Goal: Information Seeking & Learning: Learn about a topic

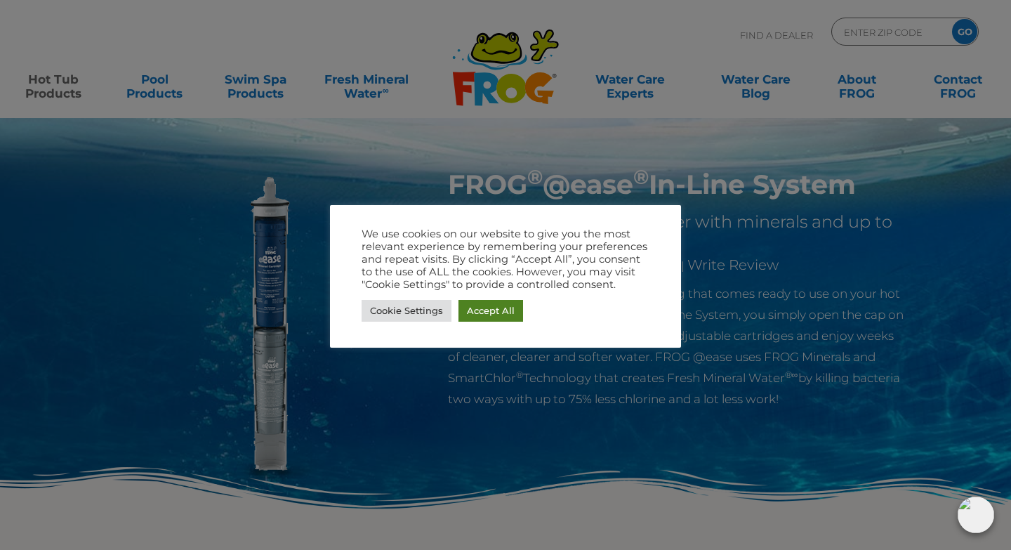
click at [502, 304] on link "Accept All" at bounding box center [491, 311] width 65 height 22
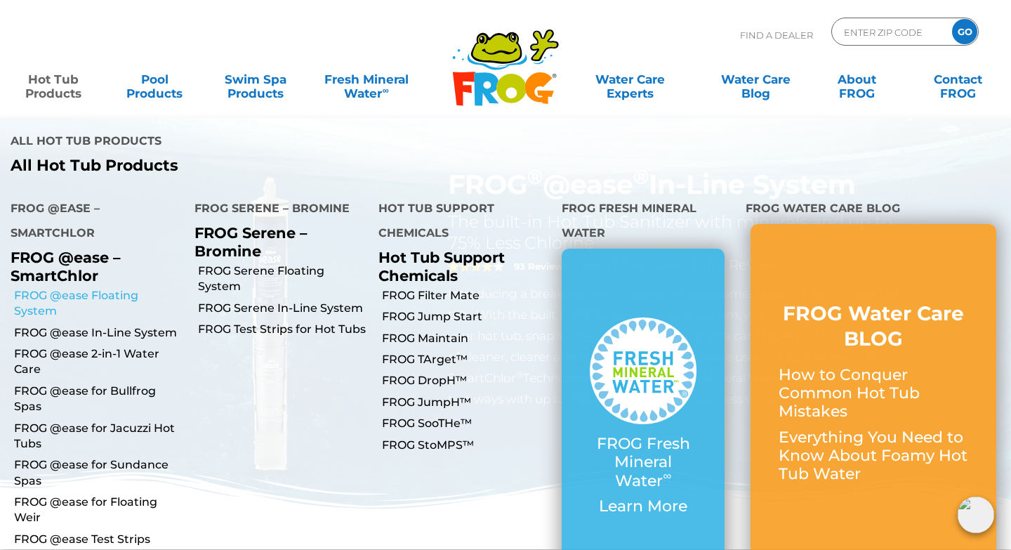
click at [63, 288] on link "FROG @ease Floating System" at bounding box center [99, 304] width 170 height 32
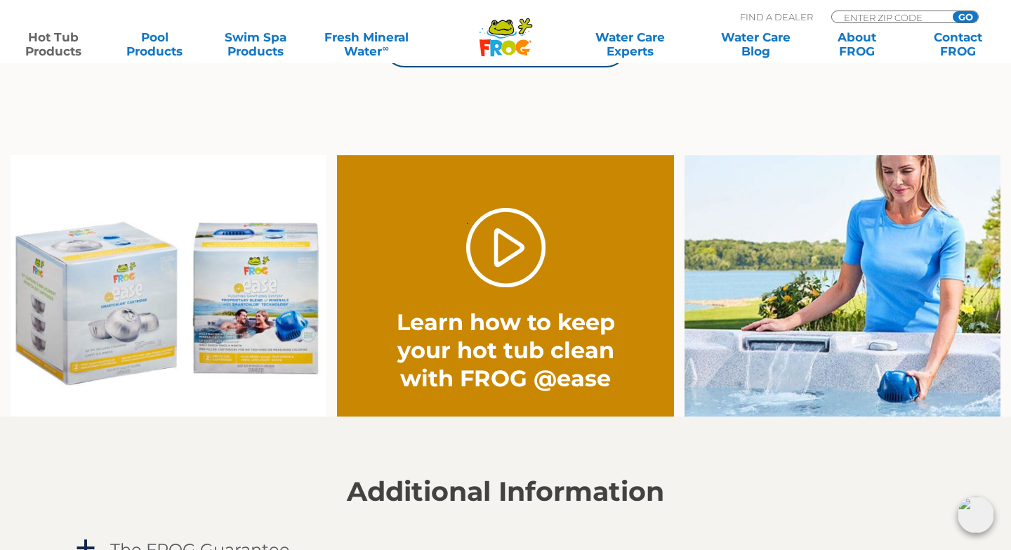
scroll to position [1002, 0]
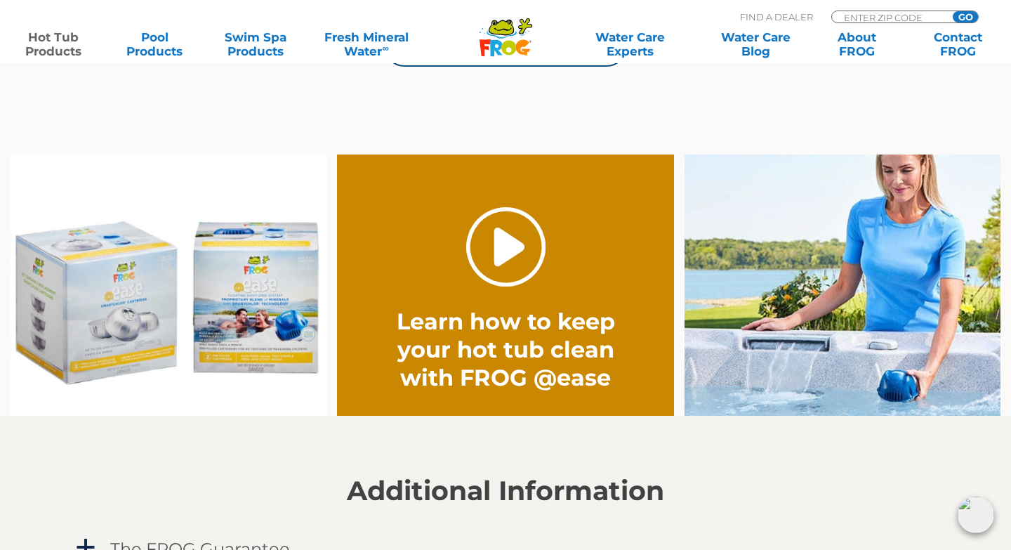
click at [498, 242] on link "." at bounding box center [505, 246] width 79 height 79
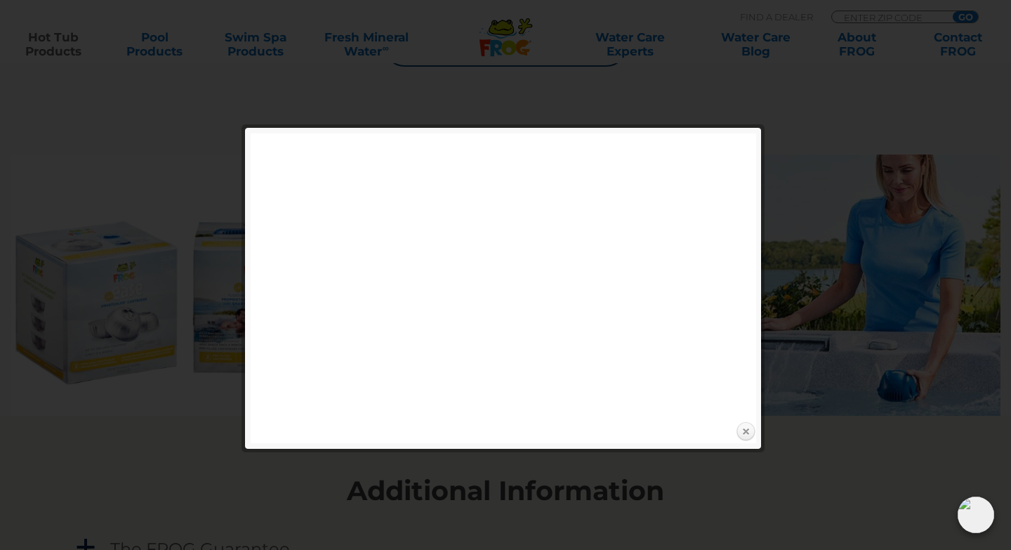
click at [745, 431] on link "Close" at bounding box center [745, 431] width 21 height 21
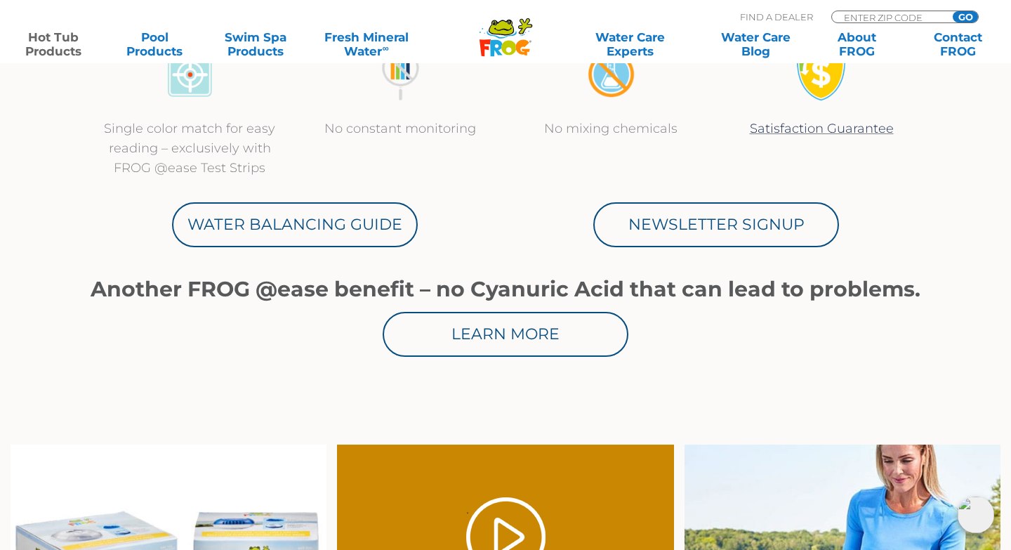
scroll to position [692, 0]
